Goal: Task Accomplishment & Management: Complete application form

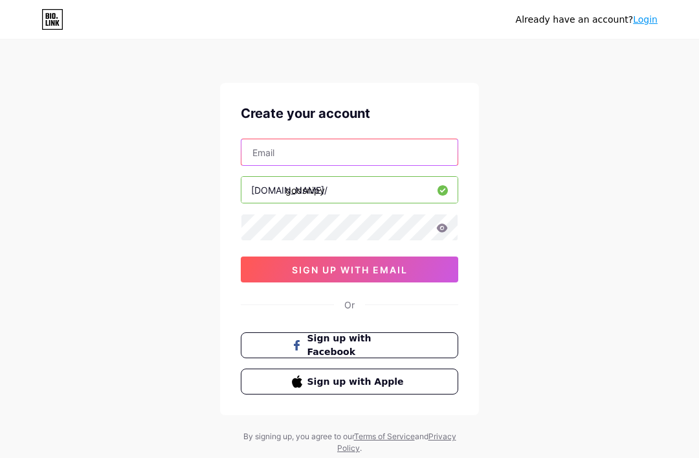
click at [255, 157] on input "text" at bounding box center [349, 152] width 216 height 26
type input "[EMAIL_ADDRESS][DOMAIN_NAME]"
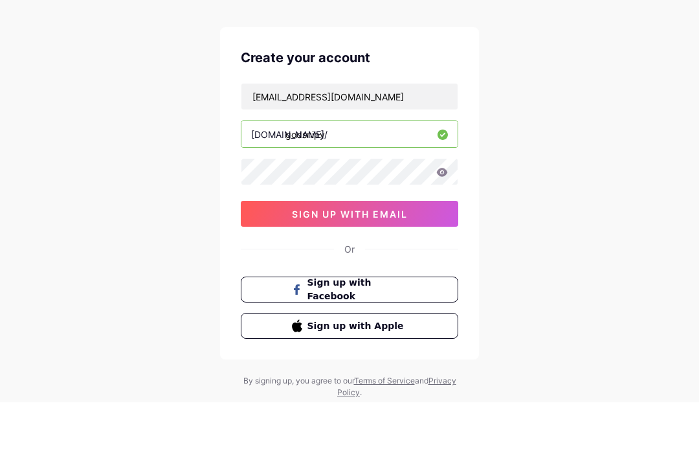
click at [268, 256] on button "sign up with email" at bounding box center [349, 269] width 217 height 26
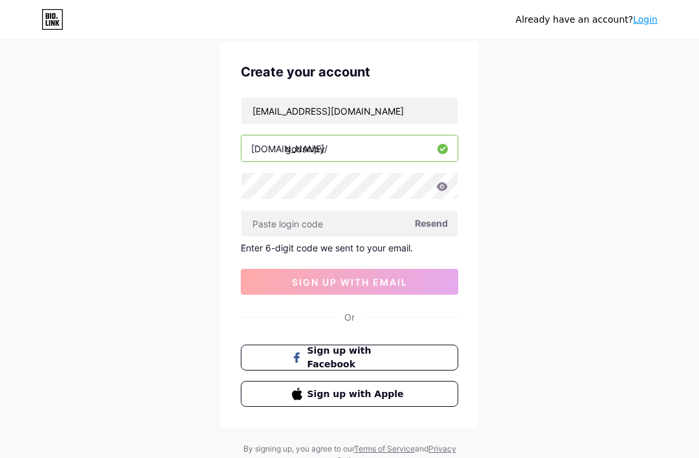
click at [260, 226] on input "text" at bounding box center [349, 223] width 216 height 26
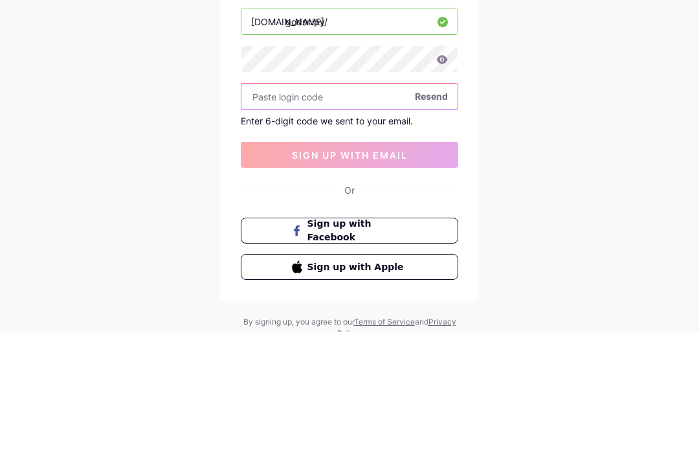
scroll to position [91, 0]
click at [269, 160] on input "text" at bounding box center [349, 173] width 216 height 26
paste input "119328"
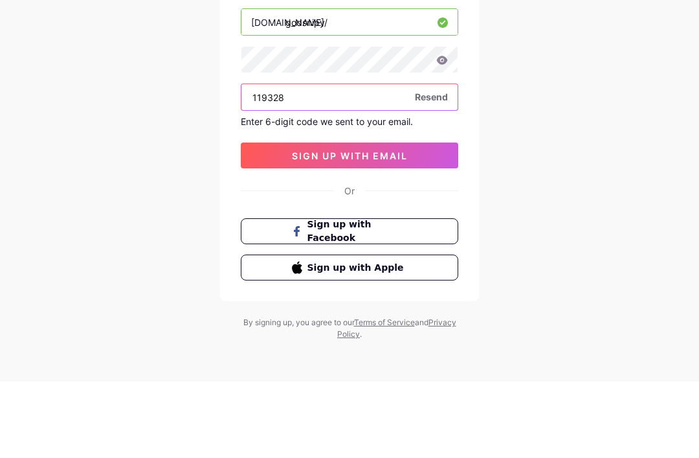
type input "119328"
click at [262, 219] on button "sign up with email" at bounding box center [349, 232] width 217 height 26
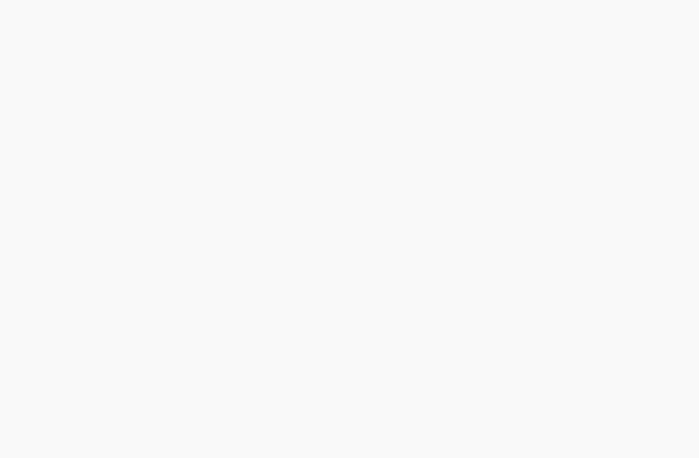
scroll to position [41, 0]
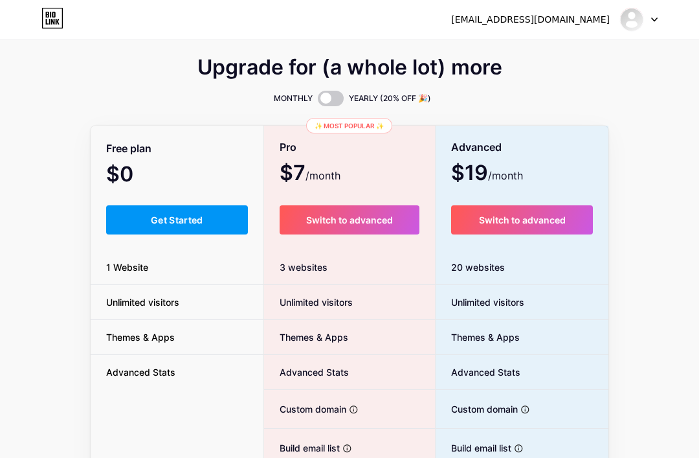
click at [151, 224] on span "Get Started" at bounding box center [177, 219] width 52 height 11
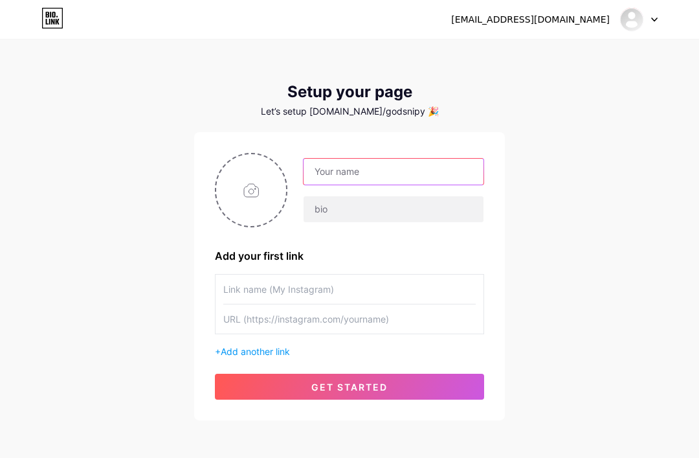
click at [328, 173] on input "text" at bounding box center [393, 172] width 180 height 26
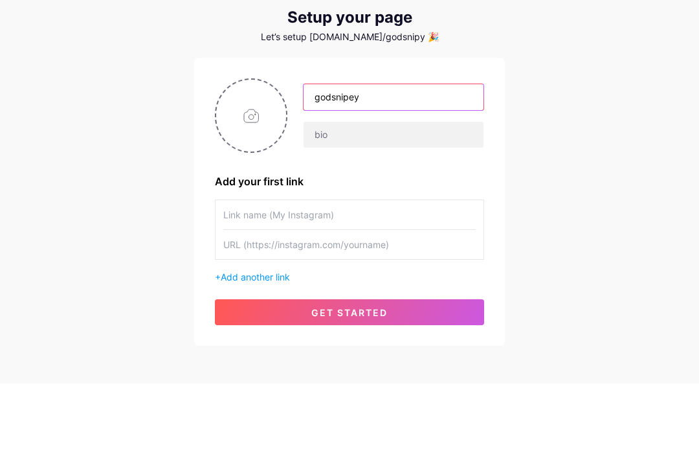
type input "godsnipey"
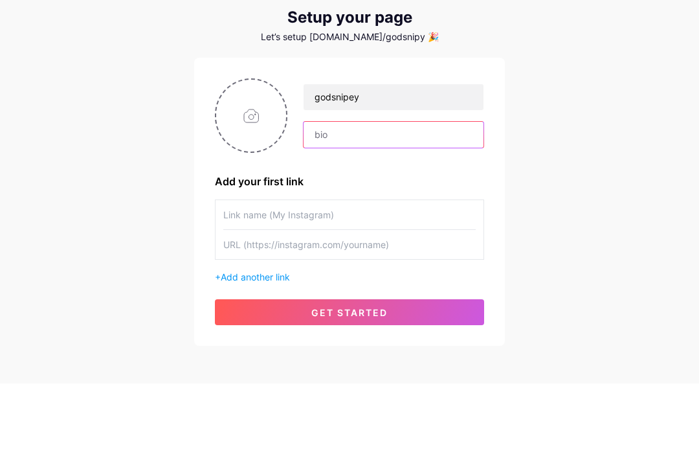
click at [313, 196] on input "text" at bounding box center [393, 209] width 180 height 26
type input "love roblox"
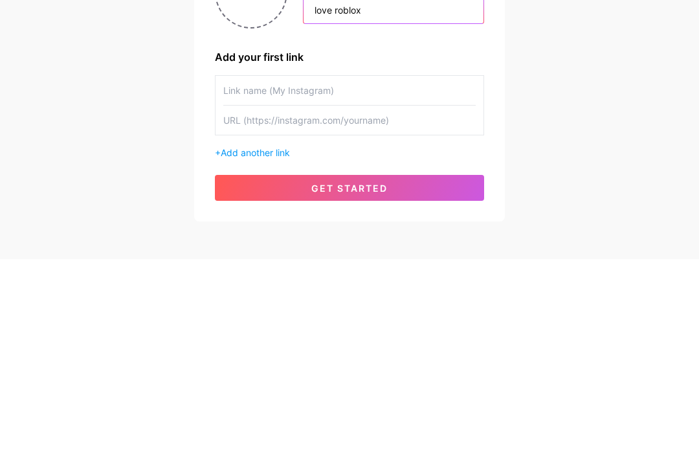
click at [259, 373] on button "get started" at bounding box center [349, 386] width 269 height 26
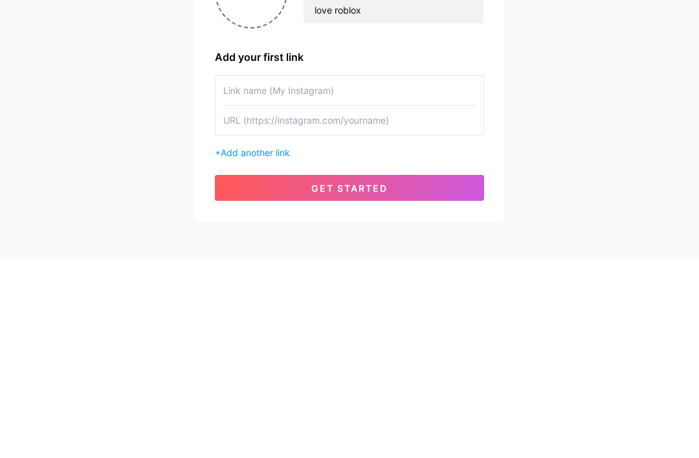
scroll to position [56, 0]
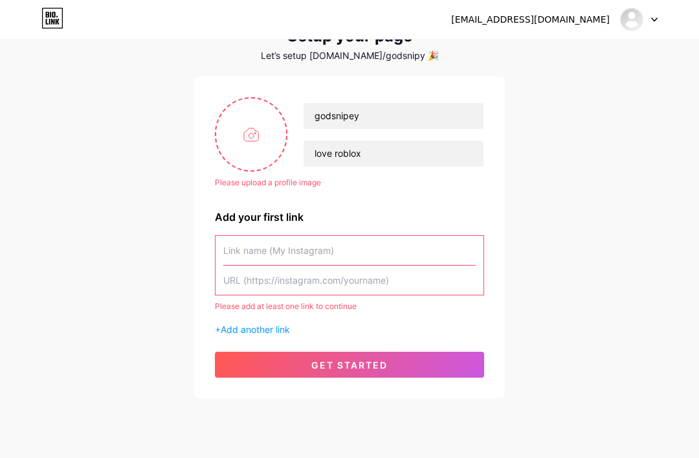
click at [245, 142] on input "file" at bounding box center [251, 134] width 70 height 72
type input "C:\fakepath\IMG_0960.png"
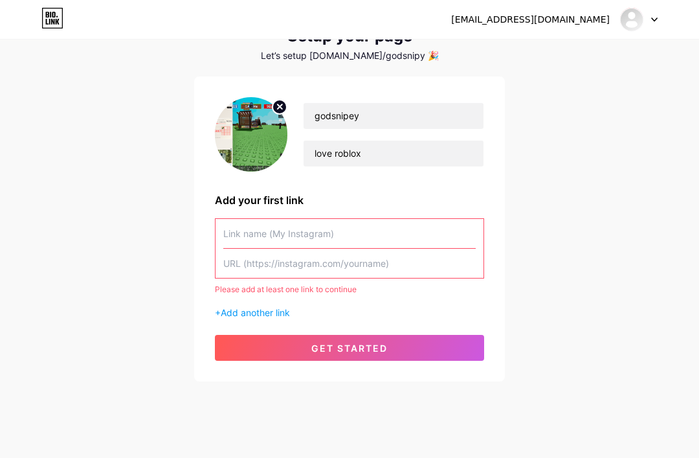
click at [233, 238] on input "text" at bounding box center [349, 233] width 252 height 29
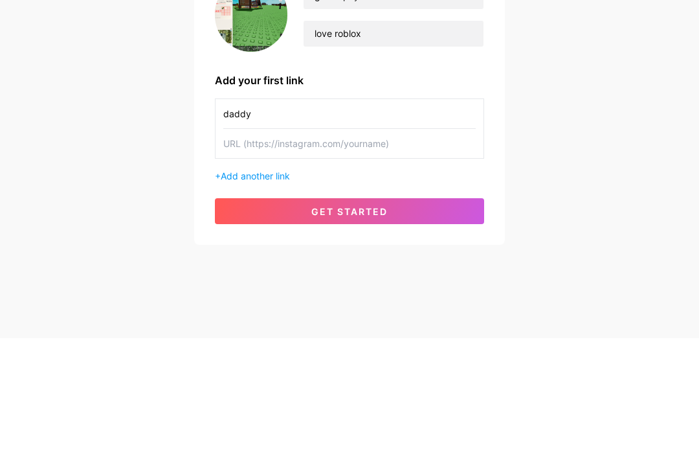
type input "daddy"
click at [231, 248] on input "text" at bounding box center [349, 262] width 252 height 29
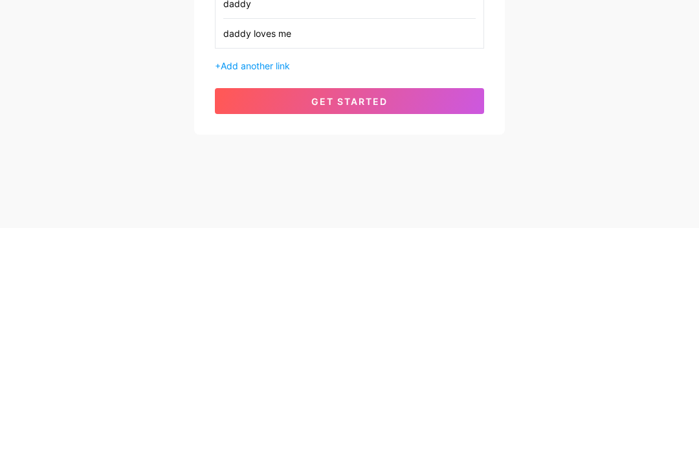
click at [245, 318] on button "get started" at bounding box center [349, 331] width 269 height 26
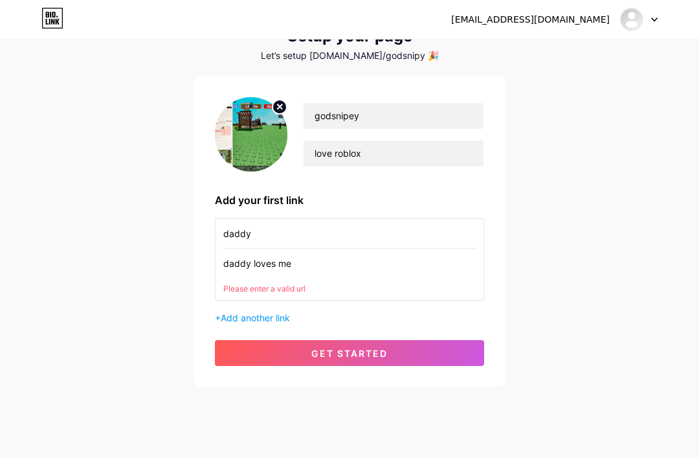
click at [298, 264] on input "daddy loves me" at bounding box center [349, 262] width 252 height 29
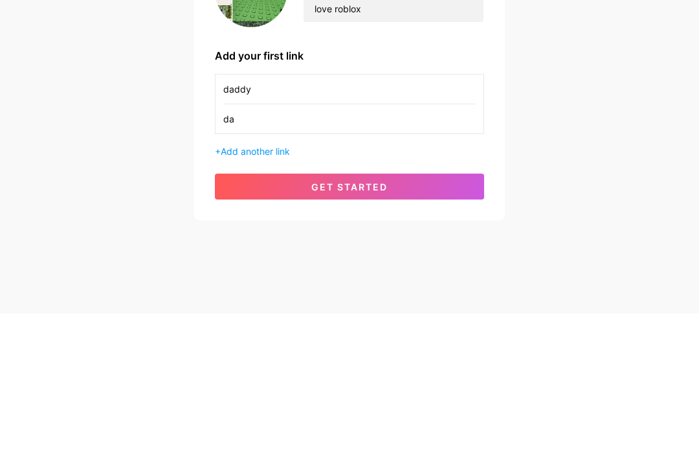
type input "d"
click at [232, 248] on input "text" at bounding box center [349, 262] width 252 height 29
paste input "119328"
type input "1"
type input "h"
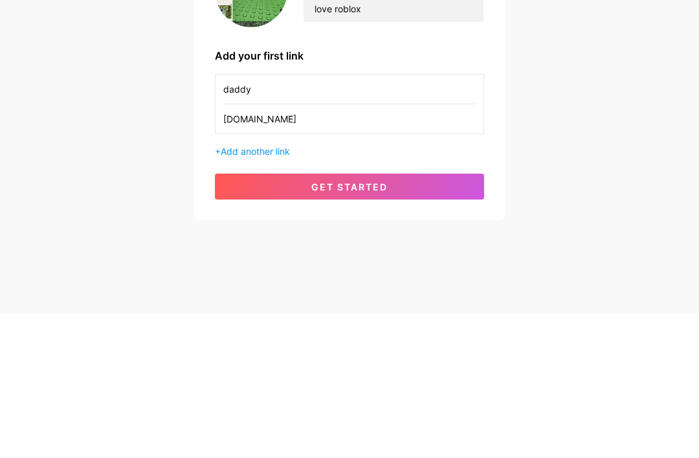
type input "[DOMAIN_NAME]"
click at [240, 318] on button "get started" at bounding box center [349, 331] width 269 height 26
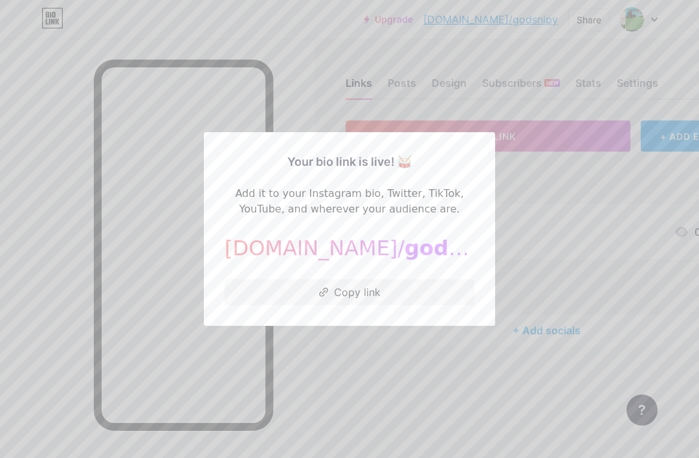
click at [322, 375] on div at bounding box center [349, 229] width 699 height 458
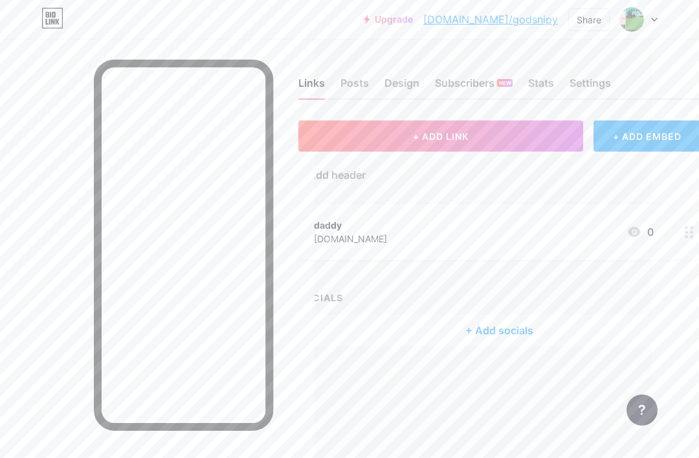
scroll to position [0, 46]
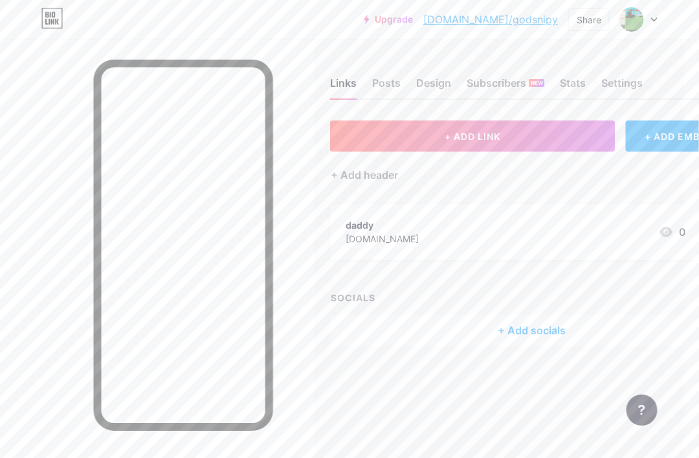
click at [438, 134] on button "+ ADD LINK" at bounding box center [473, 135] width 285 height 31
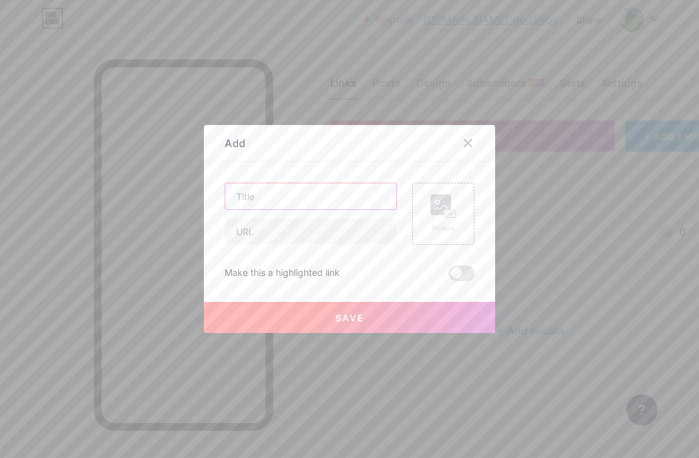
click at [256, 209] on input "text" at bounding box center [310, 196] width 171 height 26
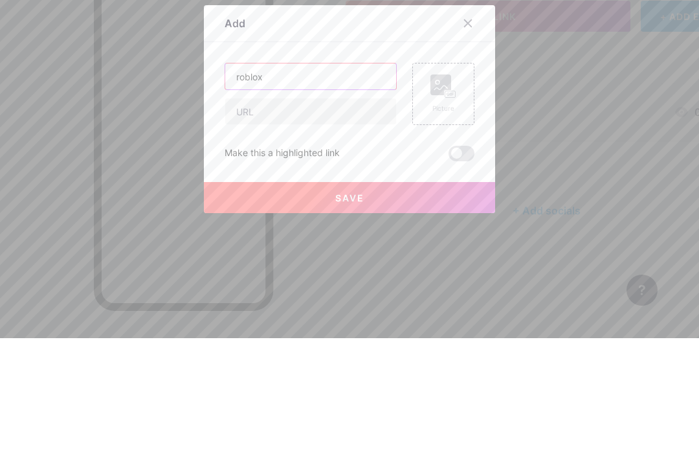
type input "roblox"
click at [237, 218] on input "text" at bounding box center [310, 231] width 171 height 26
type input "[DOMAIN_NAME]"
click at [463, 182] on div "Picture" at bounding box center [443, 213] width 62 height 62
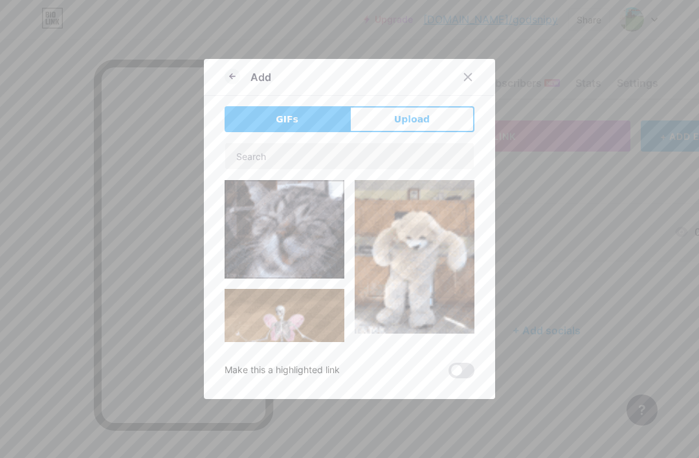
click at [252, 252] on img at bounding box center [285, 229] width 120 height 98
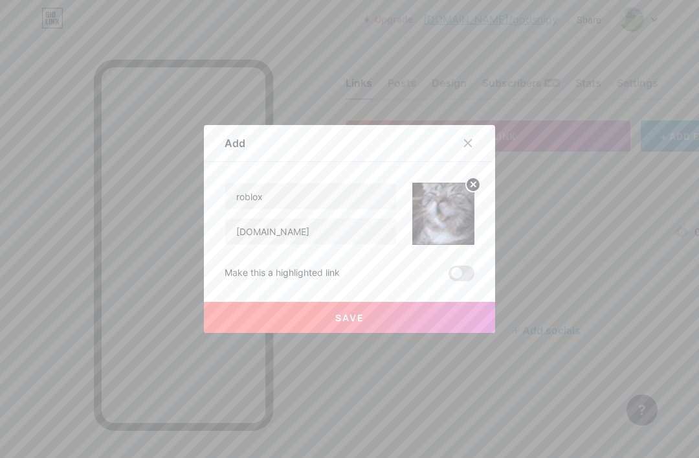
click at [312, 333] on button "Save" at bounding box center [349, 317] width 291 height 31
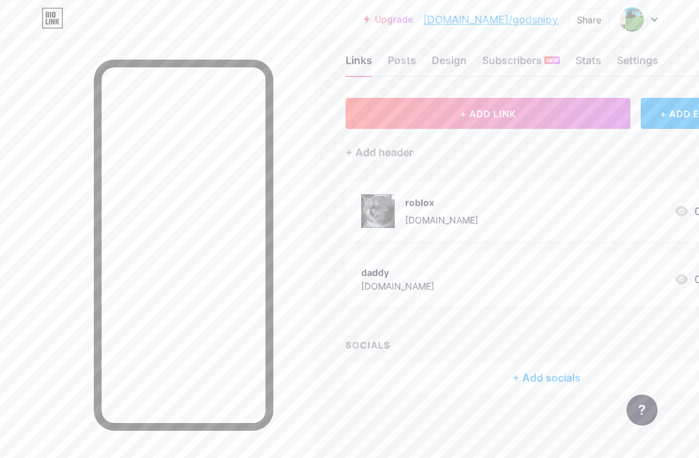
click at [526, 197] on div "roblox [DOMAIN_NAME] 0" at bounding box center [531, 211] width 340 height 34
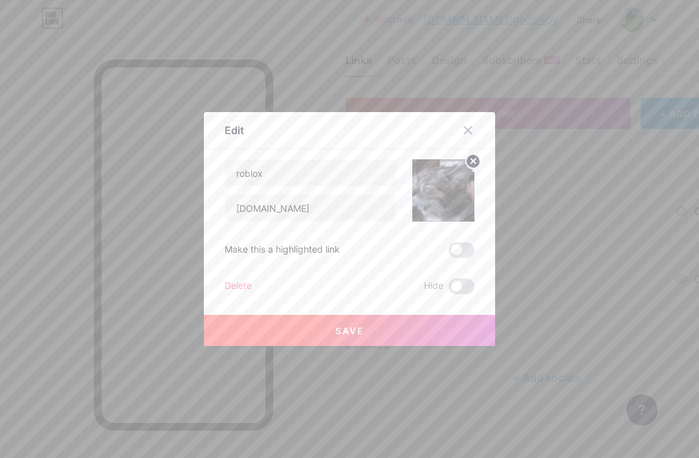
click at [467, 142] on div at bounding box center [467, 129] width 23 height 23
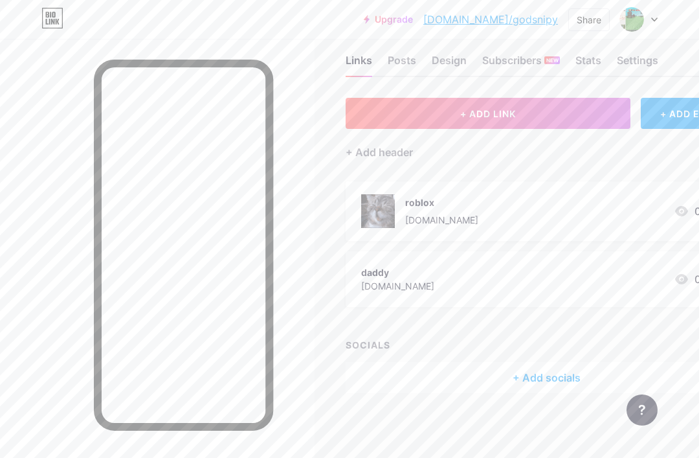
click at [416, 207] on div "roblox [DOMAIN_NAME]" at bounding box center [441, 211] width 73 height 34
click at [477, 142] on div at bounding box center [467, 129] width 23 height 23
